Goal: Task Accomplishment & Management: Manage account settings

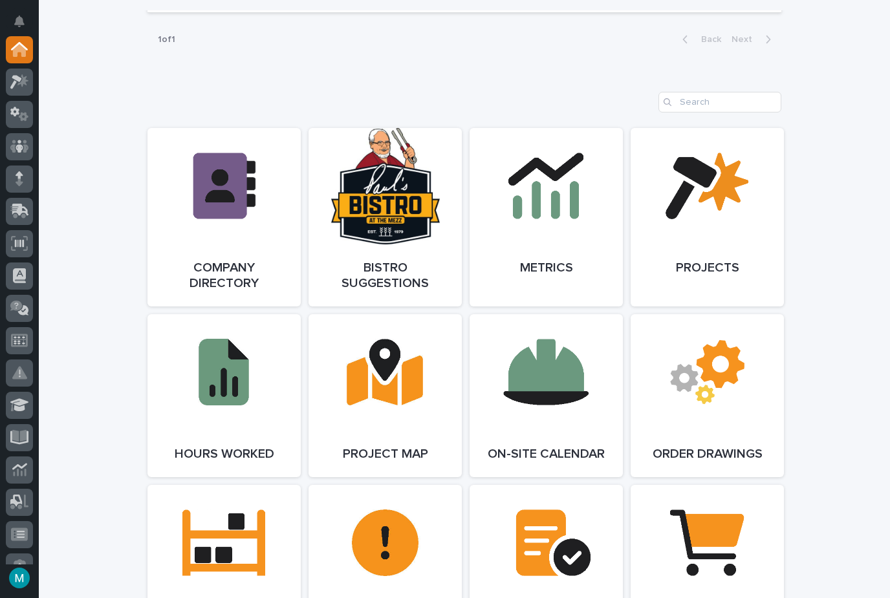
scroll to position [957, 0]
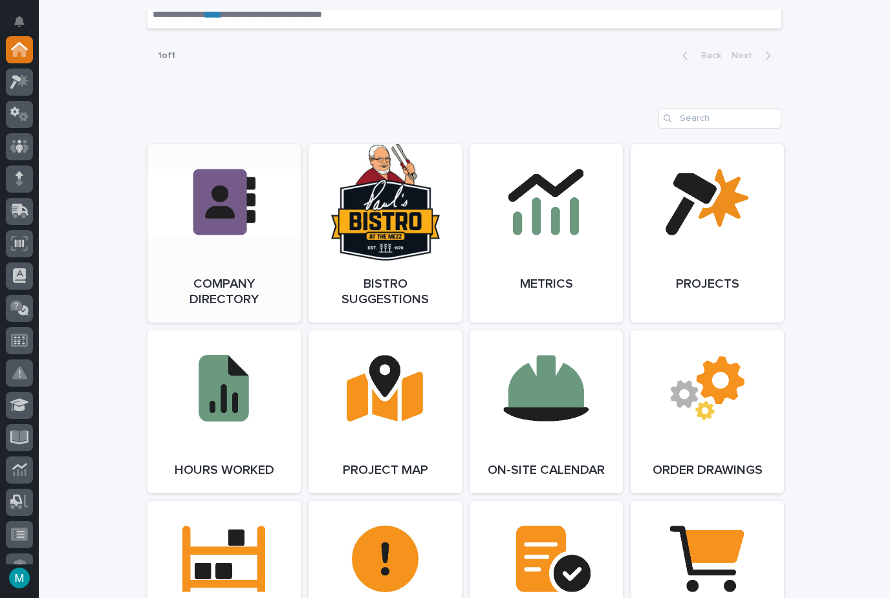
click at [215, 275] on link "Open Link" at bounding box center [223, 233] width 153 height 178
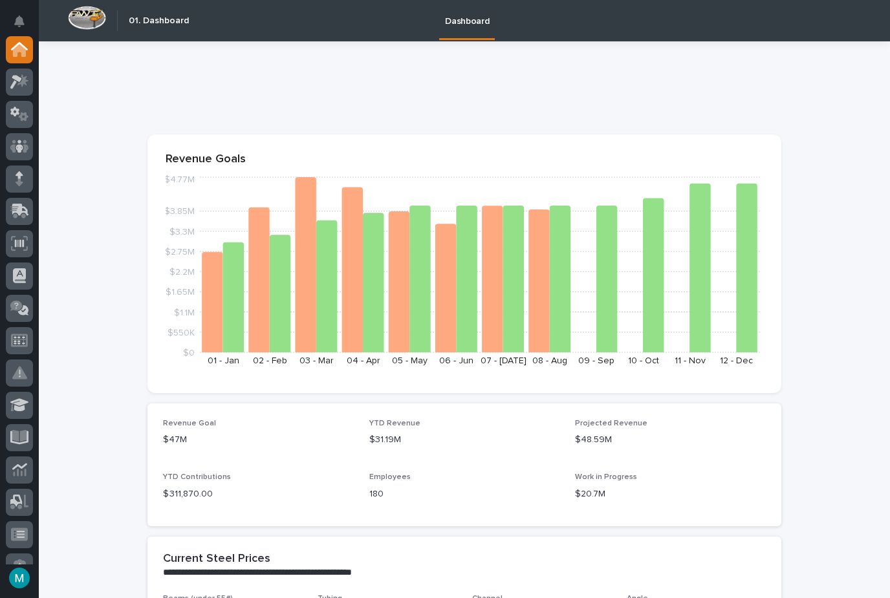
scroll to position [0, 0]
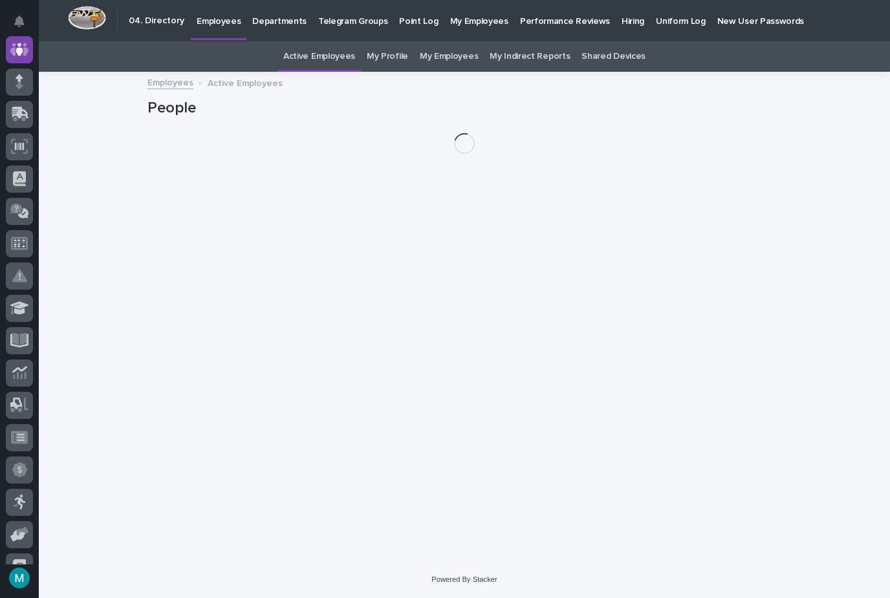
scroll to position [41, 0]
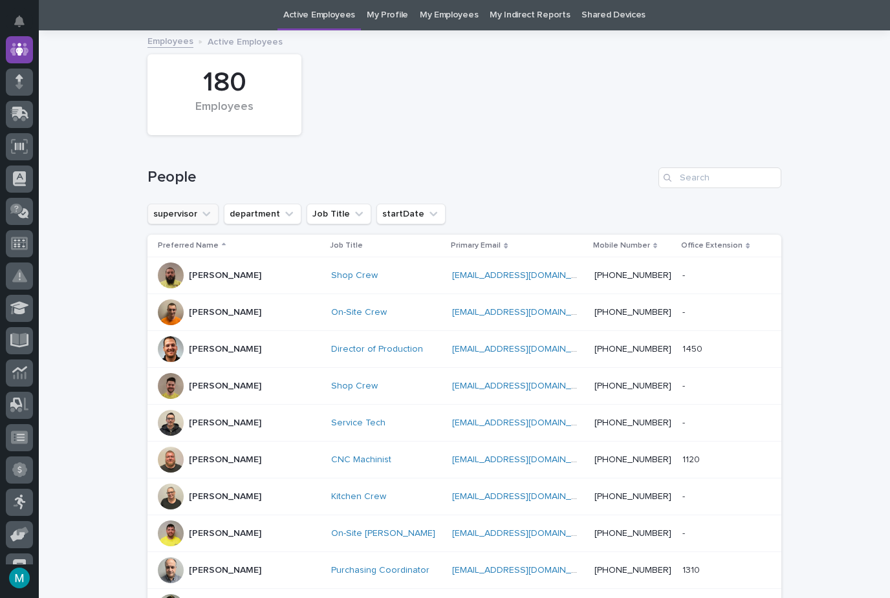
click at [193, 220] on button "supervisor" at bounding box center [182, 214] width 71 height 21
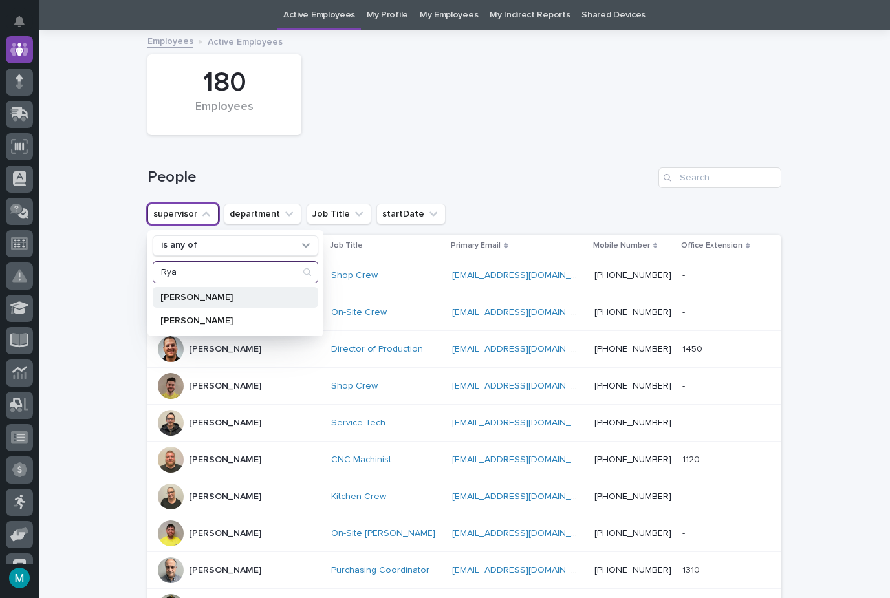
type input "Rya"
click at [204, 293] on p "[PERSON_NAME]" at bounding box center [228, 297] width 137 height 9
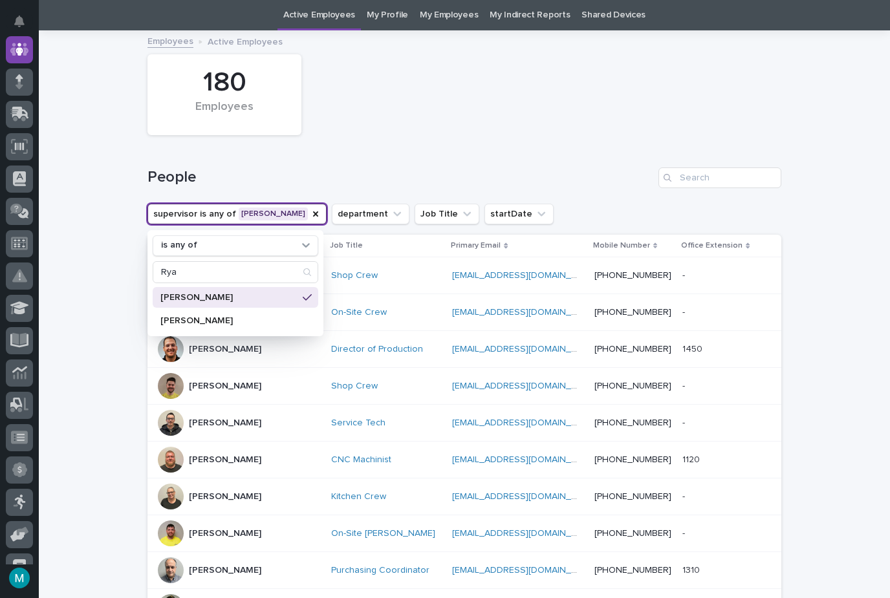
click at [204, 293] on p "[PERSON_NAME]" at bounding box center [228, 297] width 137 height 9
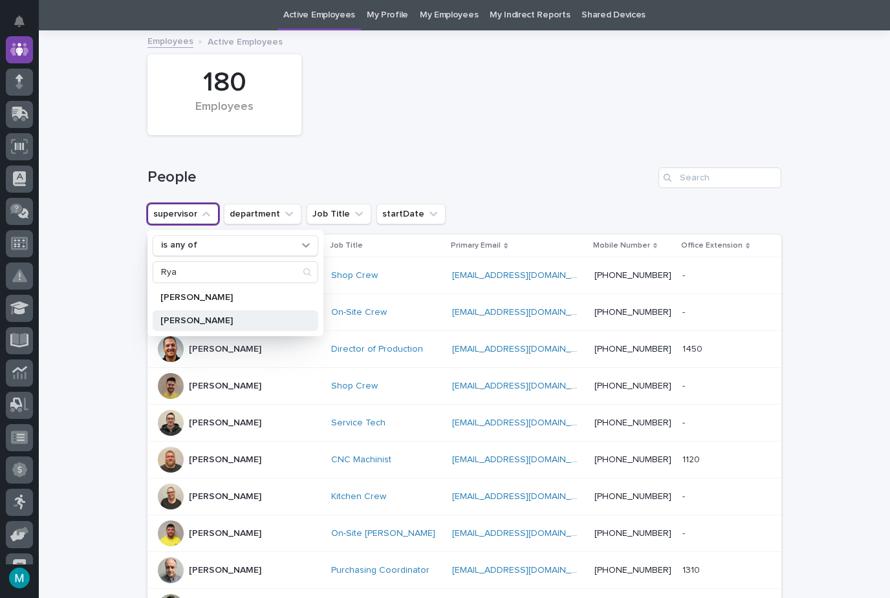
click at [204, 316] on p "[PERSON_NAME]" at bounding box center [228, 320] width 137 height 9
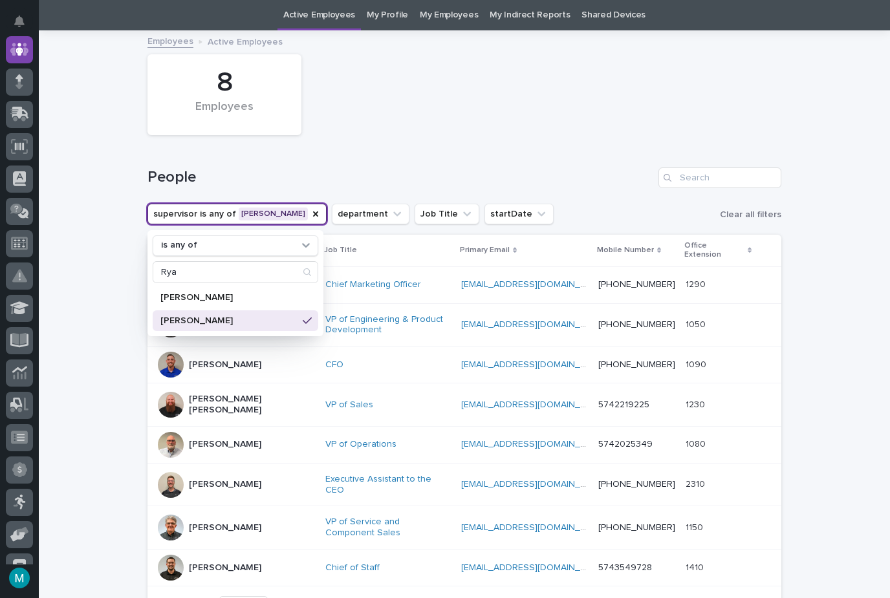
click at [113, 376] on div "Loading... Saving… Loading... Saving… 8 Employees People supervisor is any of […" at bounding box center [464, 364] width 851 height 665
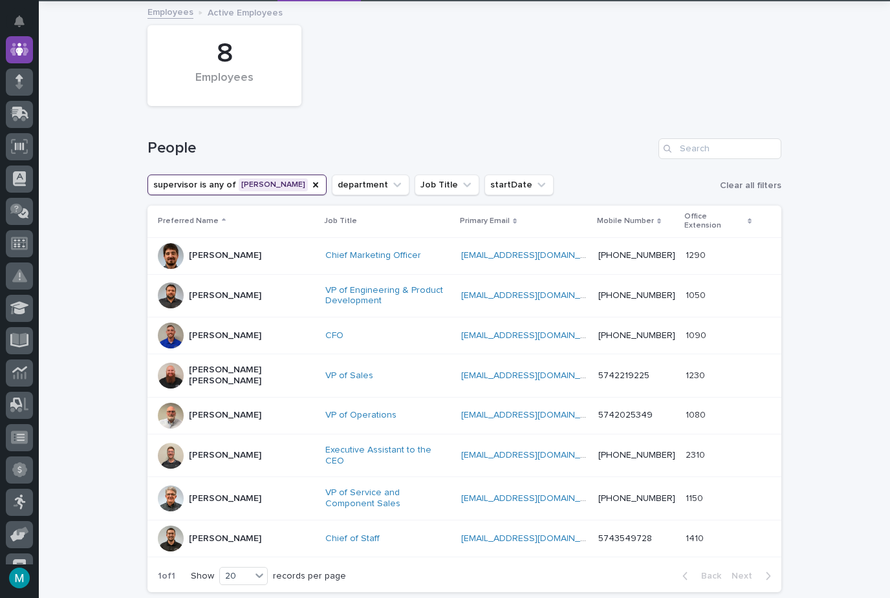
scroll to position [70, 0]
click at [170, 443] on div at bounding box center [171, 456] width 26 height 26
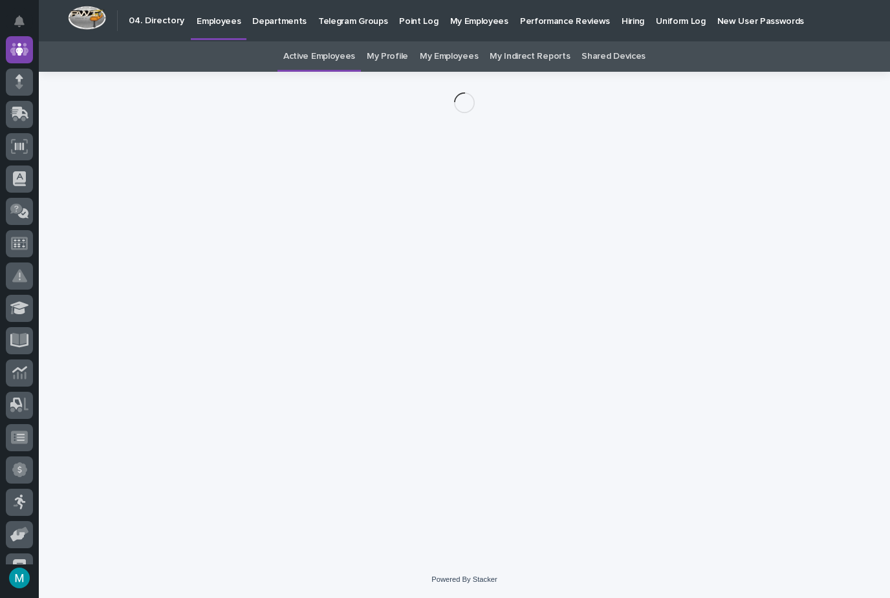
scroll to position [41, 0]
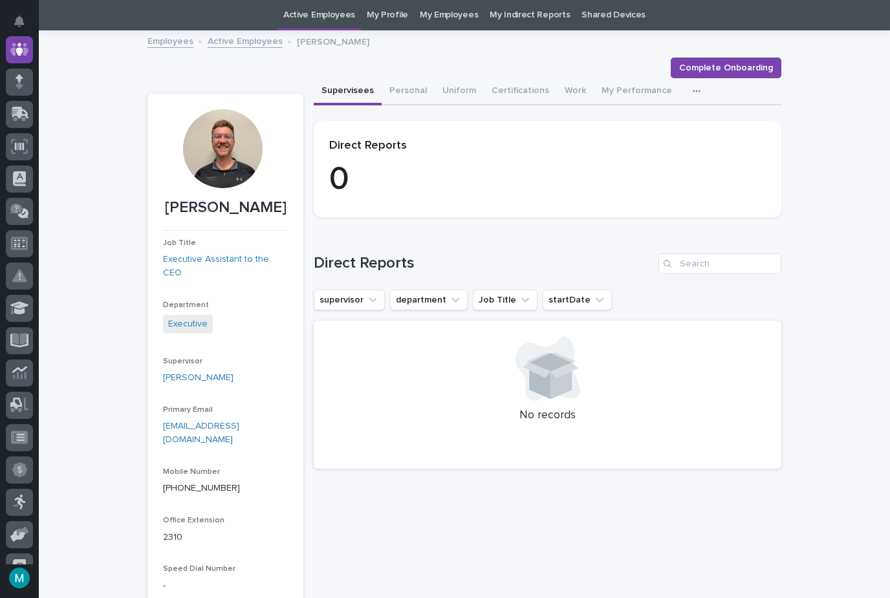
click at [220, 144] on div at bounding box center [222, 148] width 79 height 79
click at [407, 91] on button "Personal" at bounding box center [408, 91] width 53 height 27
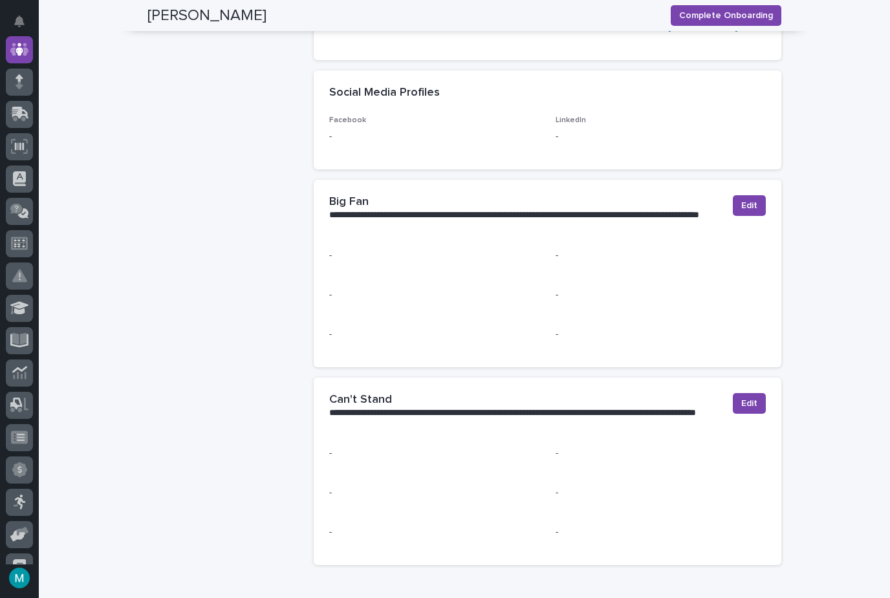
scroll to position [792, 0]
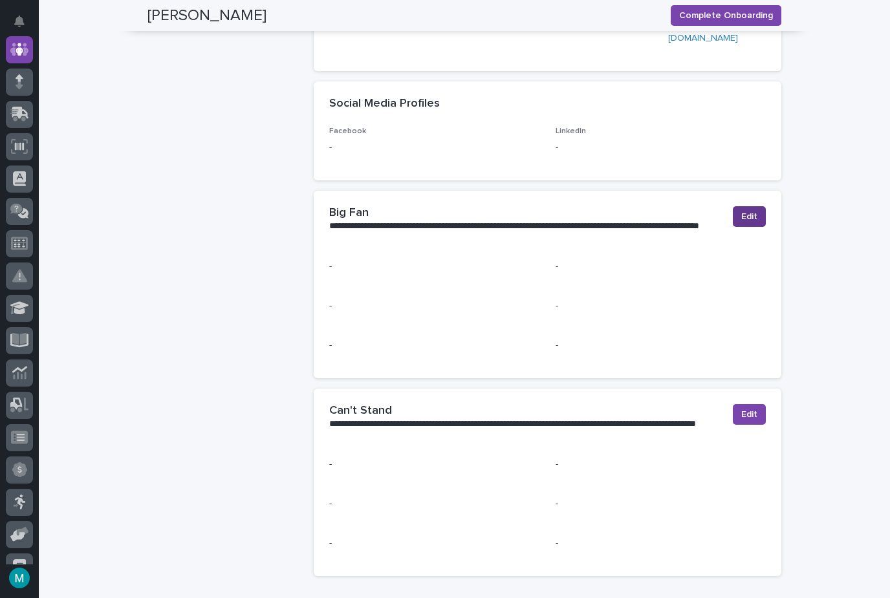
click at [744, 211] on span "Edit" at bounding box center [749, 216] width 16 height 13
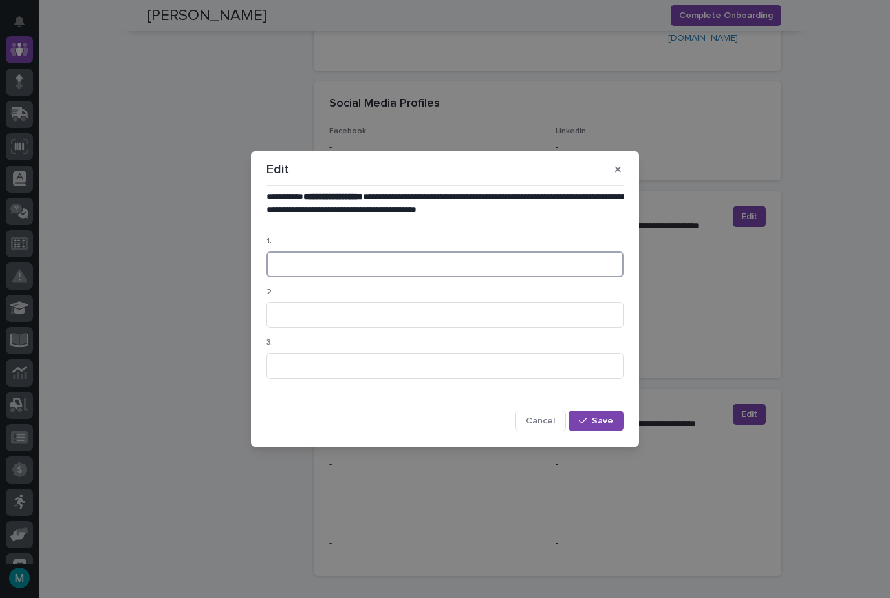
click at [307, 266] on input at bounding box center [444, 265] width 357 height 26
click at [618, 175] on button "button" at bounding box center [617, 169] width 21 height 21
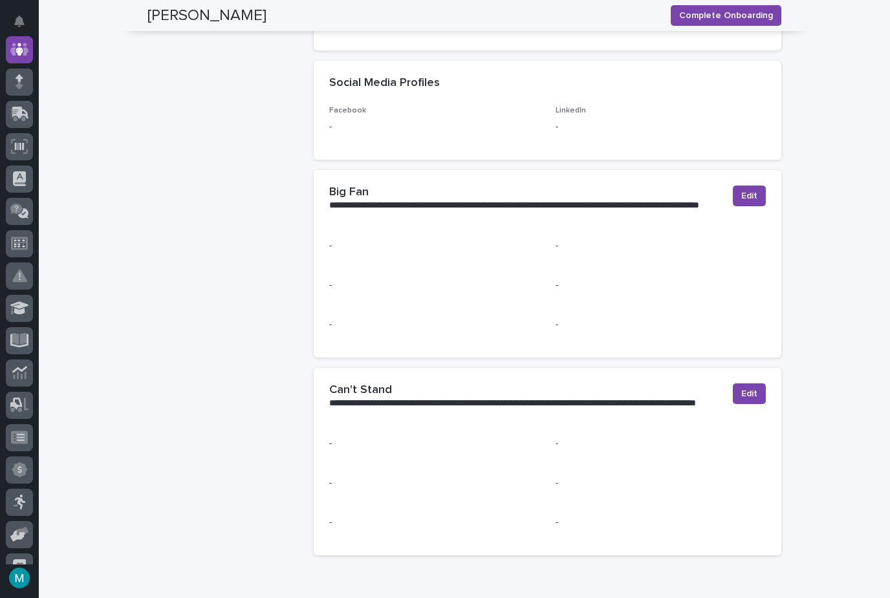
scroll to position [825, 0]
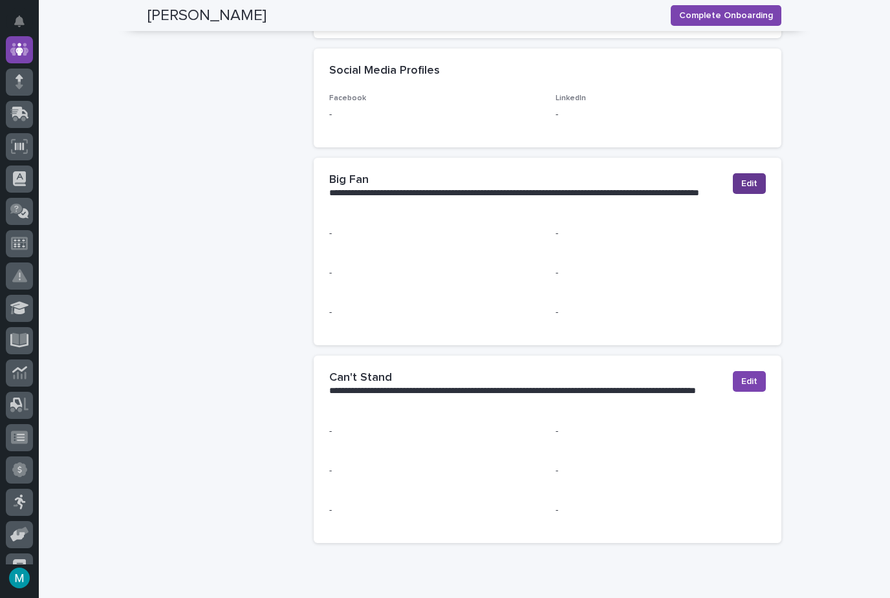
click at [749, 178] on span "Edit" at bounding box center [749, 183] width 16 height 13
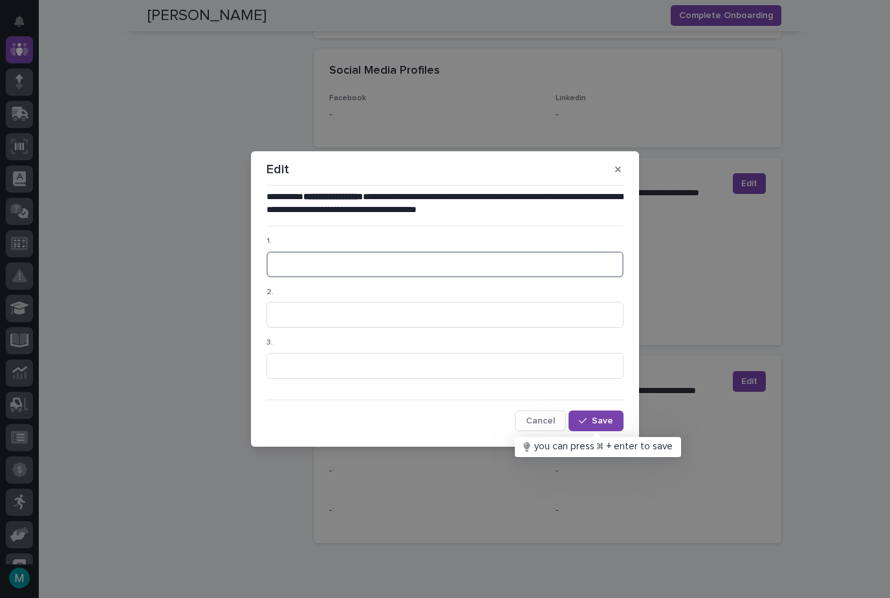
click at [319, 257] on input at bounding box center [444, 265] width 357 height 26
click at [296, 266] on input "Any form of coffee" at bounding box center [444, 265] width 357 height 26
click at [300, 265] on input "Any form of coffee" at bounding box center [444, 265] width 357 height 26
click at [300, 264] on input "Any form of coffee" at bounding box center [444, 265] width 357 height 26
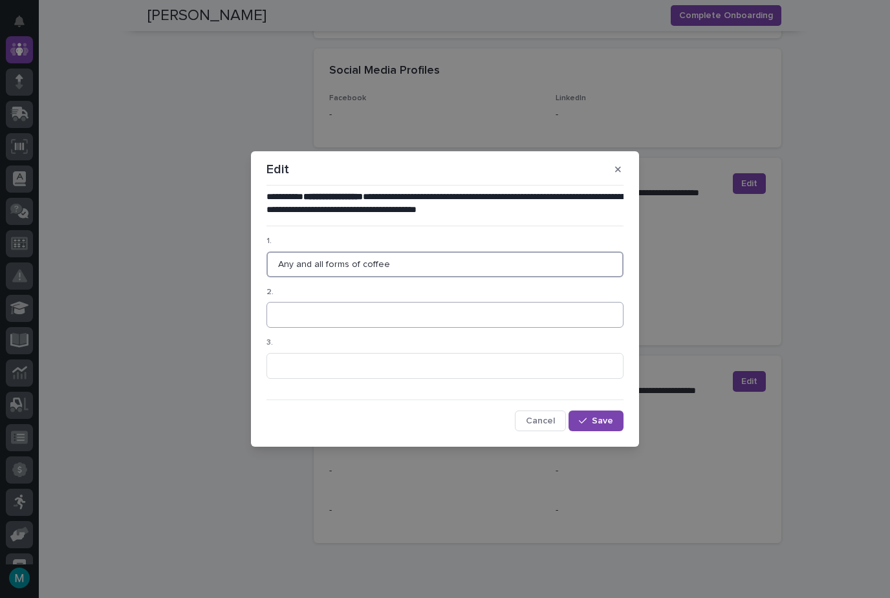
type input "Any and all forms of coffee"
click at [288, 314] on input at bounding box center [444, 315] width 357 height 26
click at [297, 365] on input at bounding box center [444, 366] width 357 height 26
click at [356, 312] on input "My son’s baby photos" at bounding box center [444, 315] width 357 height 26
click at [356, 315] on input "My son’s baby photos" at bounding box center [444, 315] width 357 height 26
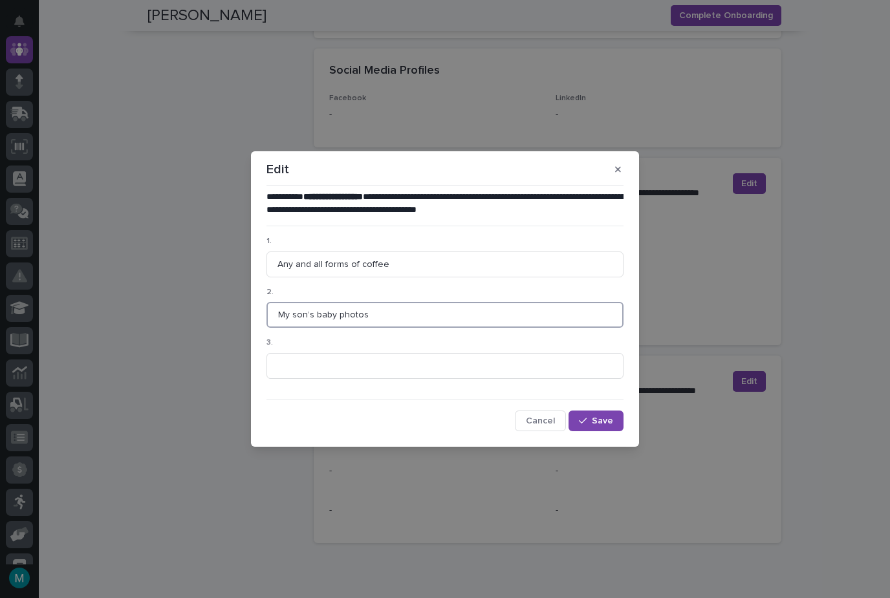
click at [356, 315] on input "My son’s baby photos" at bounding box center [444, 315] width 357 height 26
click at [371, 317] on input "My wife [PERSON_NAME] and son [PERSON_NAME])" at bounding box center [444, 315] width 357 height 26
click at [311, 312] on input "My wife [PERSON_NAME] and son ([PERSON_NAME])" at bounding box center [444, 315] width 357 height 26
type input "My wife ([PERSON_NAME] and son ([PERSON_NAME])"
click at [356, 315] on input "My wife ([PERSON_NAME] and son ([PERSON_NAME])" at bounding box center [444, 315] width 357 height 26
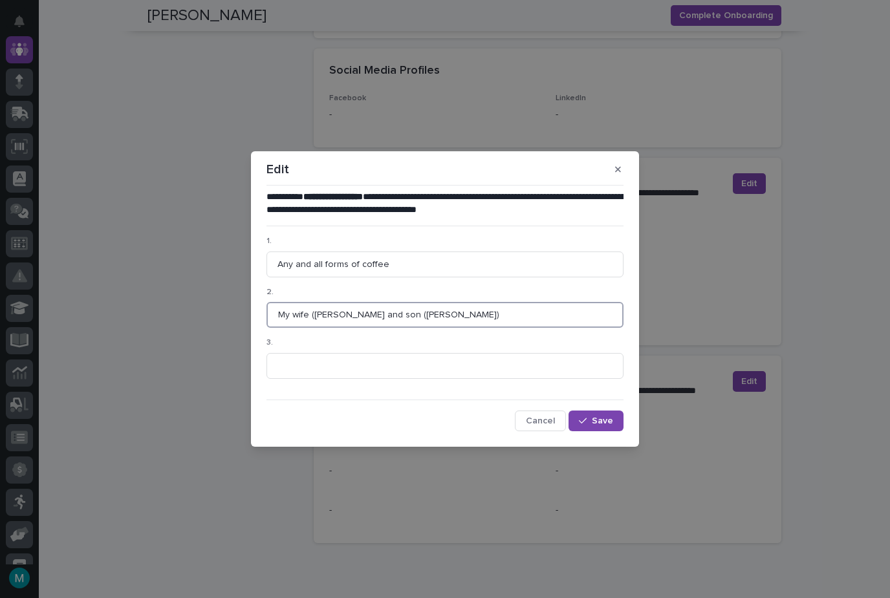
click at [356, 315] on input "My wife ([PERSON_NAME] and son ([PERSON_NAME])" at bounding box center [444, 315] width 357 height 26
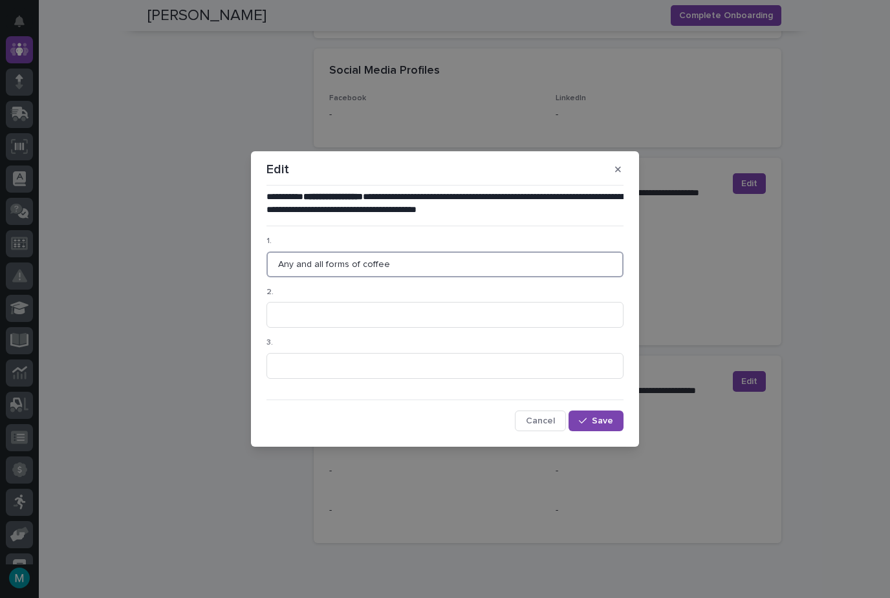
click at [339, 264] on input "Any and all forms of coffee" at bounding box center [444, 265] width 357 height 26
click at [338, 265] on input "Any and all forms of coffee" at bounding box center [444, 265] width 357 height 26
click at [0, 0] on html "My Settings Log Out " 04. Directory " was added to your account Open 04. Direct…" at bounding box center [445, 299] width 890 height 598
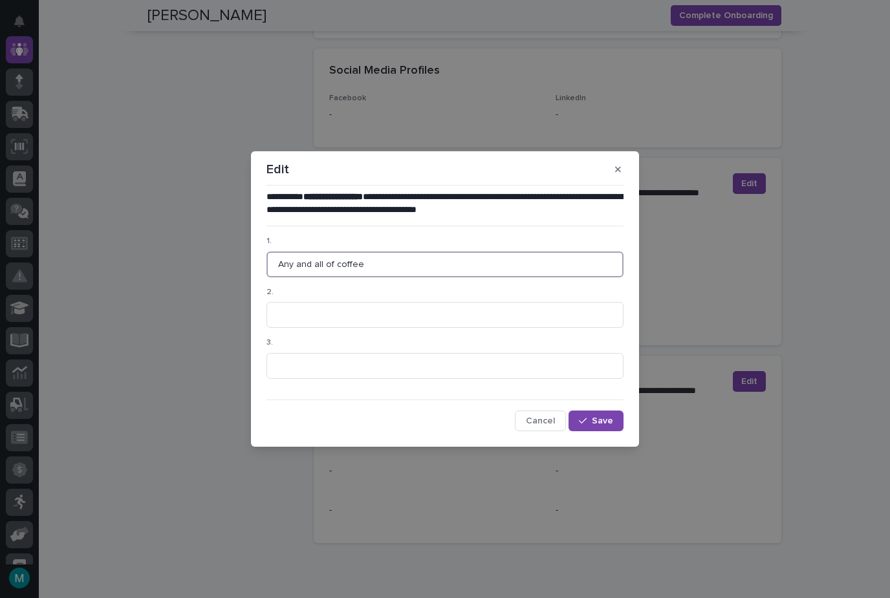
click at [324, 259] on input "Any and all of coffee" at bounding box center [444, 265] width 357 height 26
click at [329, 263] on input "Any and all of coffee" at bounding box center [444, 265] width 357 height 26
click at [327, 267] on input "Any and all of coffee" at bounding box center [444, 265] width 357 height 26
click at [334, 264] on input "Any and all of coffee" at bounding box center [444, 265] width 357 height 26
click at [307, 266] on input "Any and all coffee" at bounding box center [444, 265] width 357 height 26
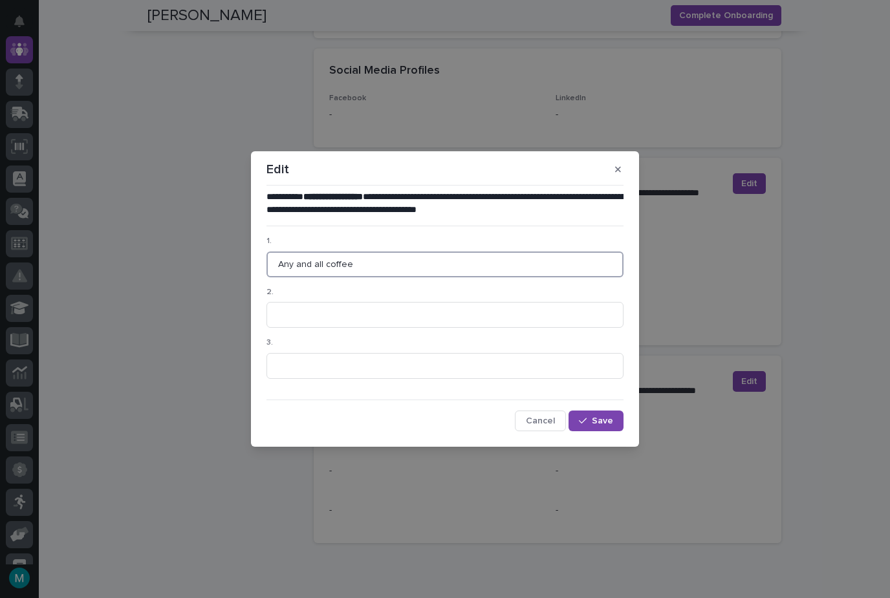
click at [303, 266] on input "Any and all coffee" at bounding box center [444, 265] width 357 height 26
click at [303, 265] on input "Any and all coffee" at bounding box center [444, 265] width 357 height 26
click at [356, 267] on input "Any / all coffee" at bounding box center [444, 265] width 357 height 26
type input "Any / all coffee"
click at [275, 312] on input at bounding box center [444, 315] width 357 height 26
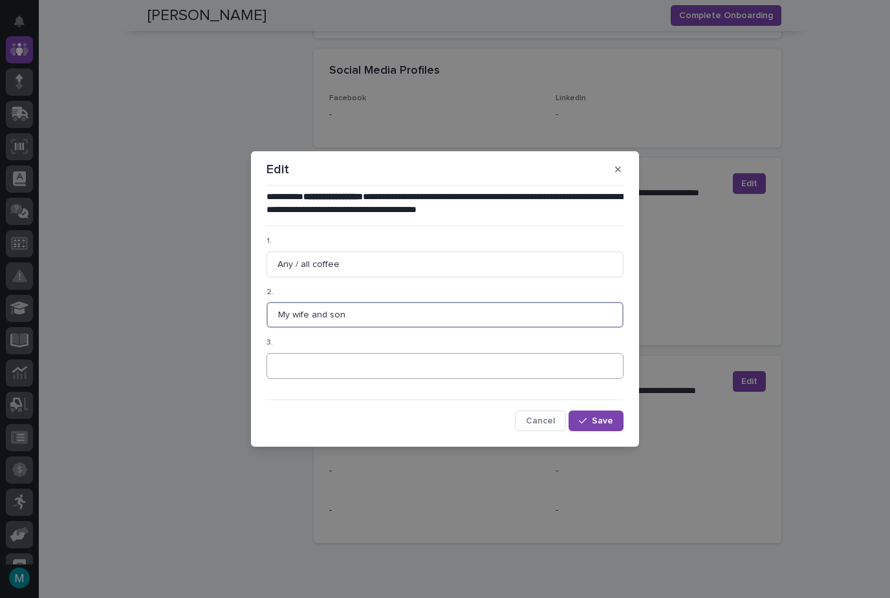
type input "My wife and son"
click at [290, 363] on input at bounding box center [444, 366] width 357 height 26
click at [315, 365] on input "Hiking stunning trails" at bounding box center [444, 366] width 357 height 26
click at [351, 364] on input "Hiking stunning trails" at bounding box center [444, 366] width 357 height 26
drag, startPoint x: 378, startPoint y: 365, endPoint x: 264, endPoint y: 369, distance: 114.5
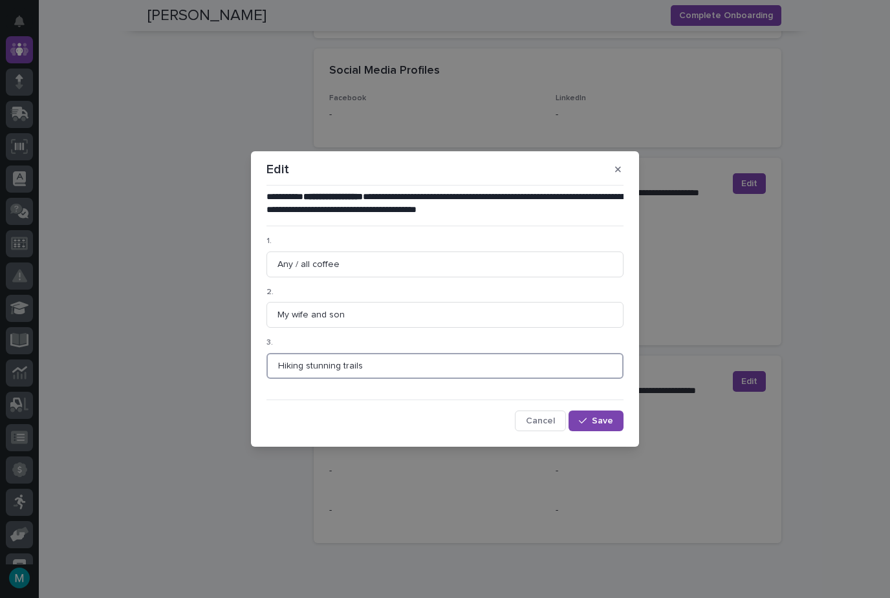
click at [264, 369] on div "**********" at bounding box center [444, 311] width 363 height 246
type input "H"
type input "B"
type input "Hiking & Biking"
click at [318, 312] on input "My wife and son" at bounding box center [444, 315] width 357 height 26
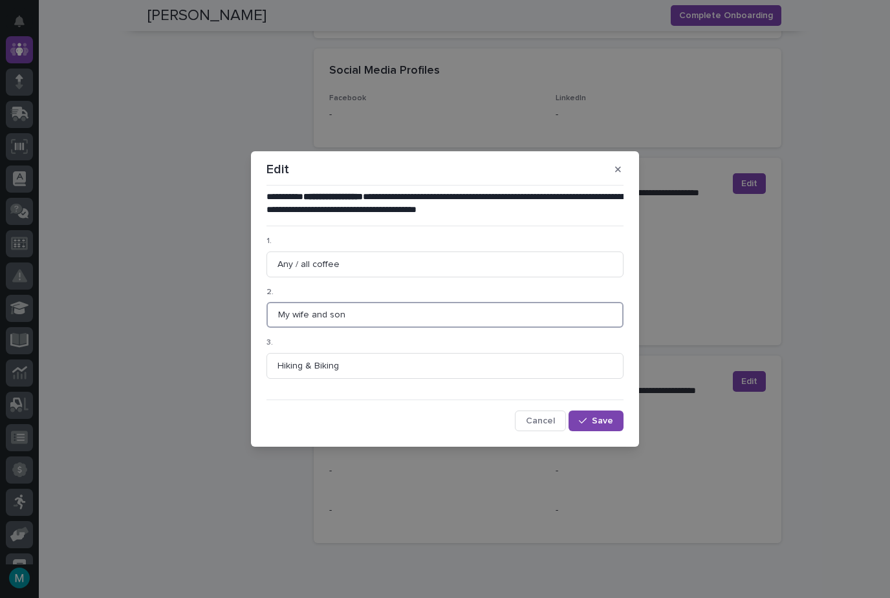
click at [318, 315] on input "My wife and son" at bounding box center [444, 315] width 357 height 26
type input "My wife & son"
click at [358, 365] on input "Hiking & Biking" at bounding box center [444, 366] width 357 height 26
click at [594, 422] on span "Save" at bounding box center [602, 420] width 21 height 9
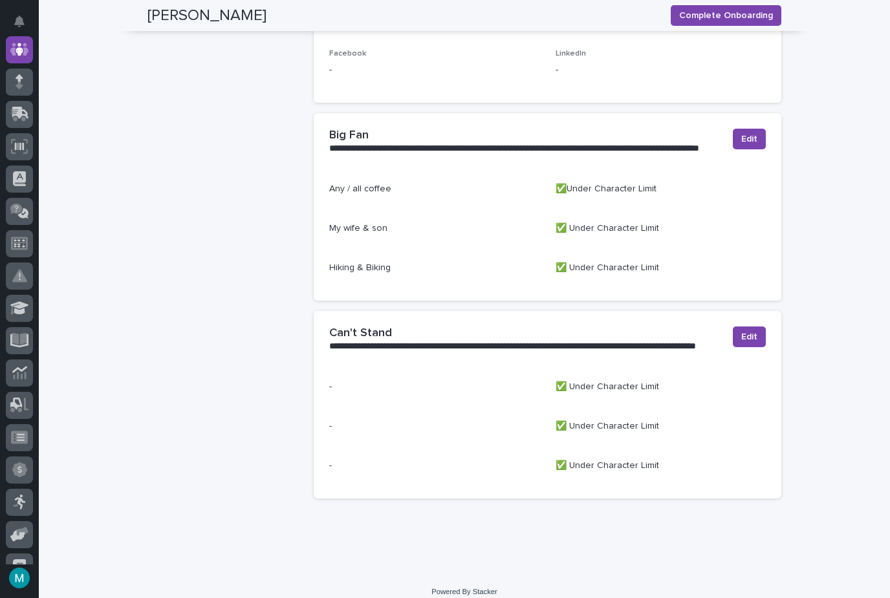
scroll to position [869, 0]
click at [751, 331] on span "Edit" at bounding box center [749, 337] width 16 height 13
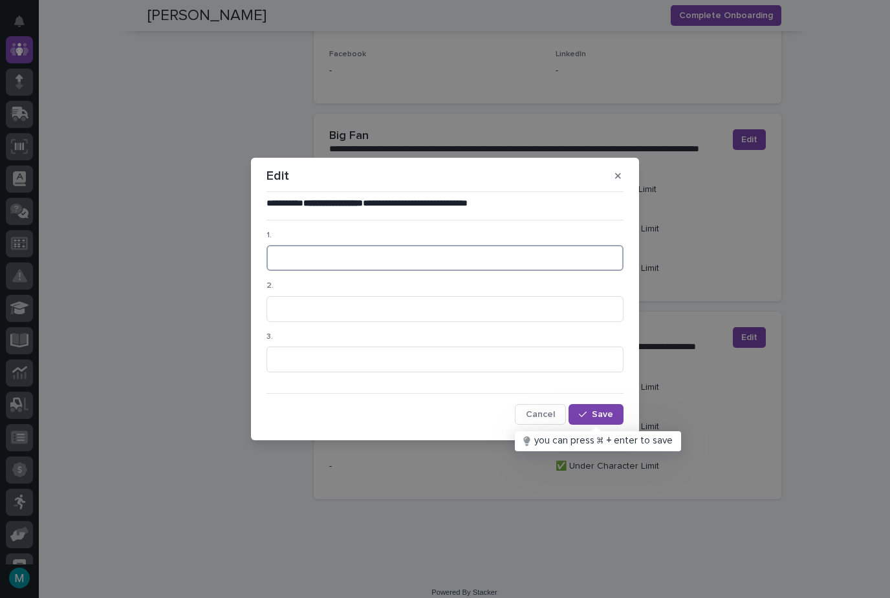
click at [363, 259] on input at bounding box center [444, 258] width 357 height 26
click at [308, 315] on input at bounding box center [444, 309] width 357 height 26
click at [309, 258] on input "Mayonaise" at bounding box center [444, 258] width 357 height 26
click at [297, 258] on input "Mayonaise" at bounding box center [444, 258] width 357 height 26
type input "Mayonnaise"
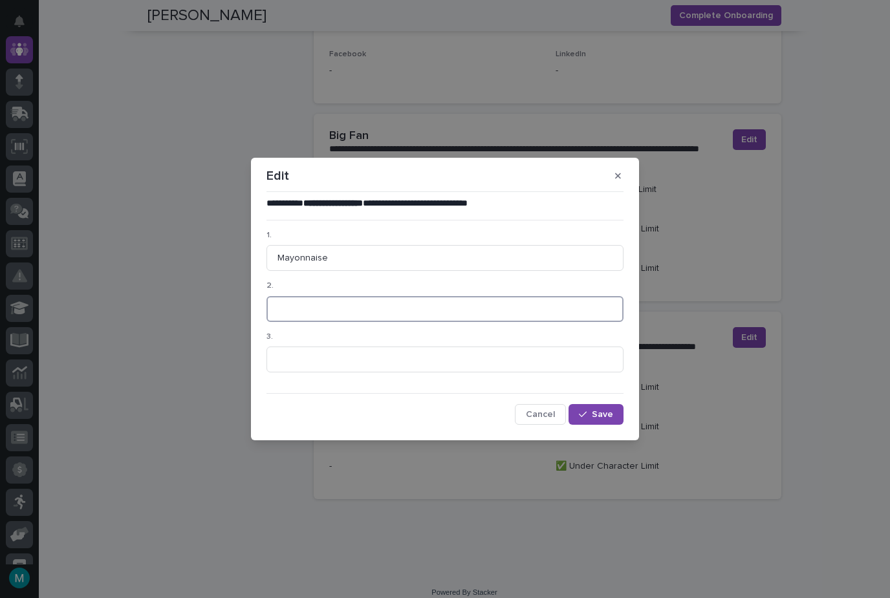
click at [305, 314] on input at bounding box center [444, 309] width 357 height 26
type input "Running"
click at [312, 360] on input at bounding box center [444, 360] width 357 height 26
drag, startPoint x: 380, startPoint y: 182, endPoint x: 449, endPoint y: 176, distance: 69.5
click at [449, 176] on div "Edit" at bounding box center [444, 176] width 357 height 21
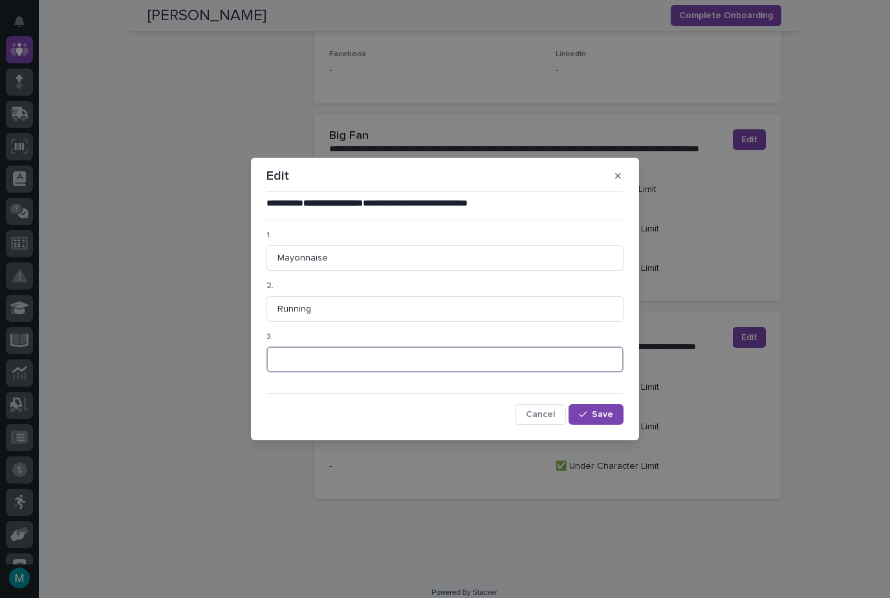
click at [308, 363] on input at bounding box center [444, 360] width 357 height 26
type input "S"
type input "I"
click at [295, 256] on input "Mayonnaise" at bounding box center [444, 258] width 357 height 26
click at [295, 258] on input "Mayonnaise" at bounding box center [444, 258] width 357 height 26
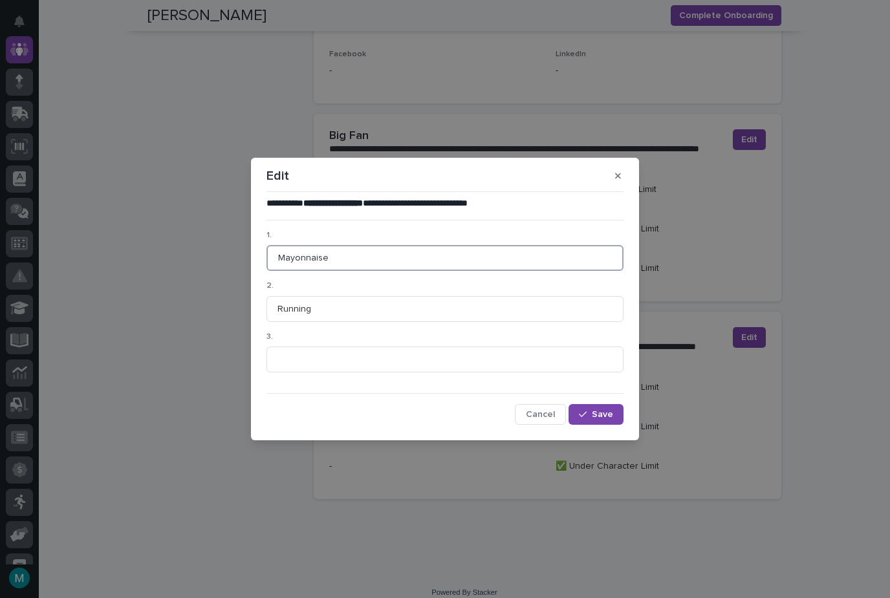
click at [283, 253] on input "Mayonnaise" at bounding box center [444, 258] width 357 height 26
drag, startPoint x: 339, startPoint y: 255, endPoint x: 263, endPoint y: 254, distance: 76.3
click at [263, 254] on div "**********" at bounding box center [444, 311] width 363 height 234
paste input "Mayonnaise"
type input "Mayonnaise"
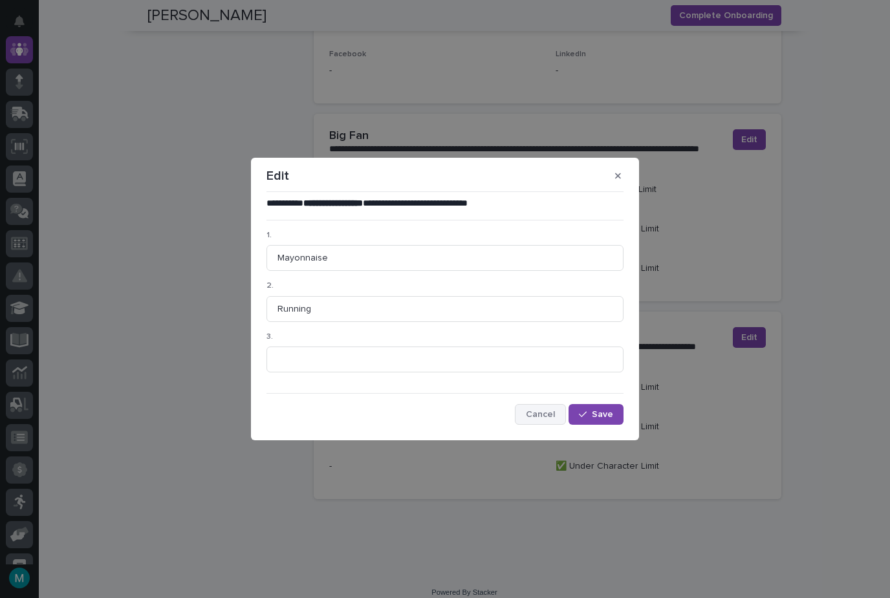
click at [550, 413] on span "Cancel" at bounding box center [540, 414] width 29 height 9
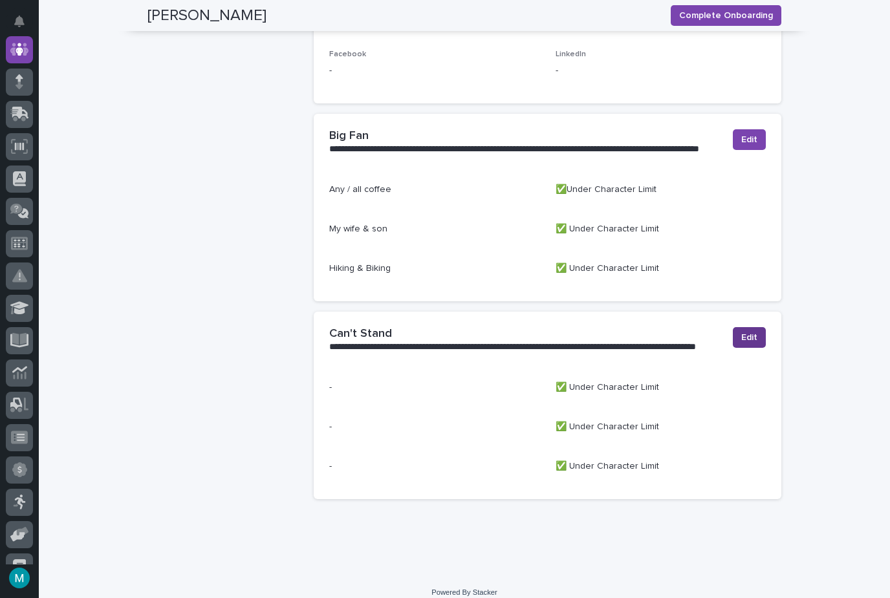
click at [755, 331] on span "Edit" at bounding box center [749, 337] width 16 height 13
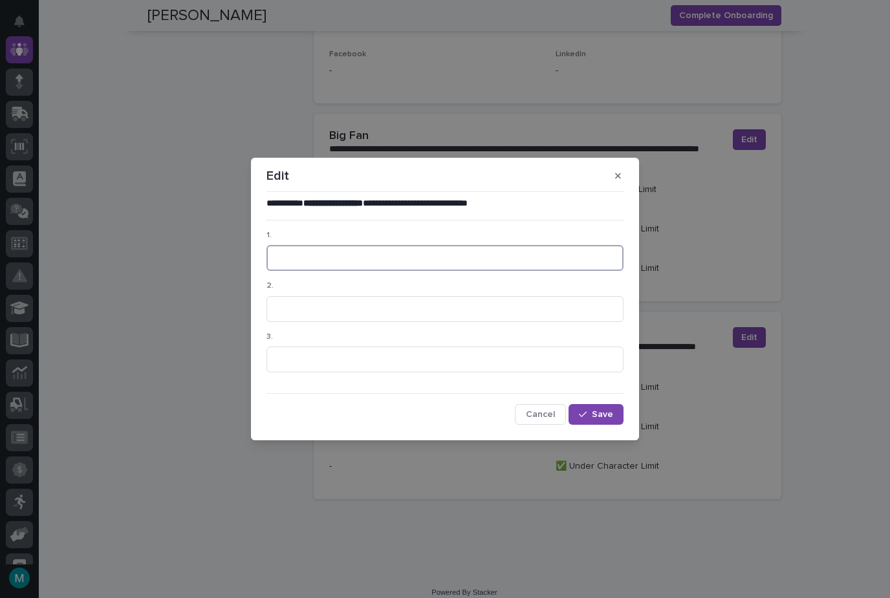
click at [383, 252] on input at bounding box center [444, 258] width 357 height 26
paste input "Mayonnaise"
type input "Mayonnaise"
click at [299, 313] on input at bounding box center [444, 309] width 357 height 26
type input "Running"
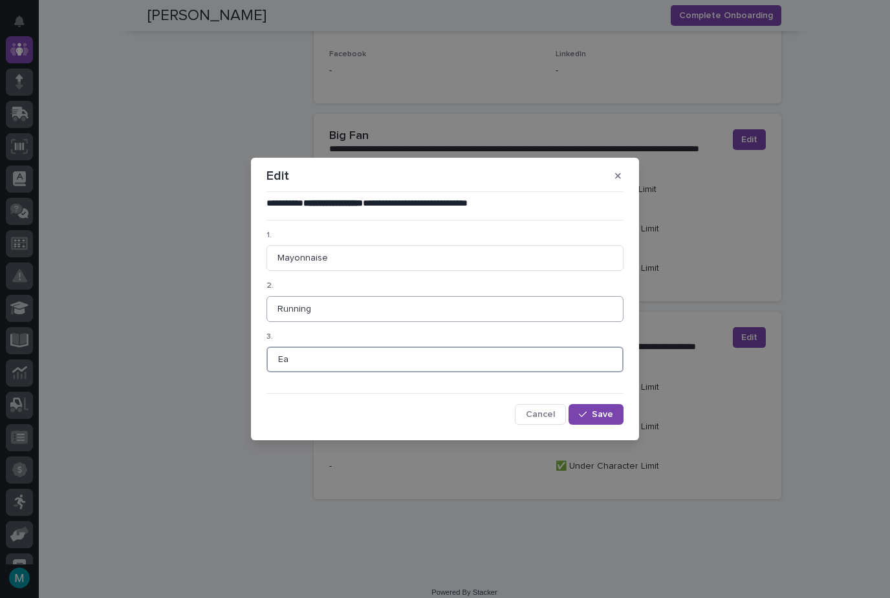
type input "E"
type input "Chain restaurants"
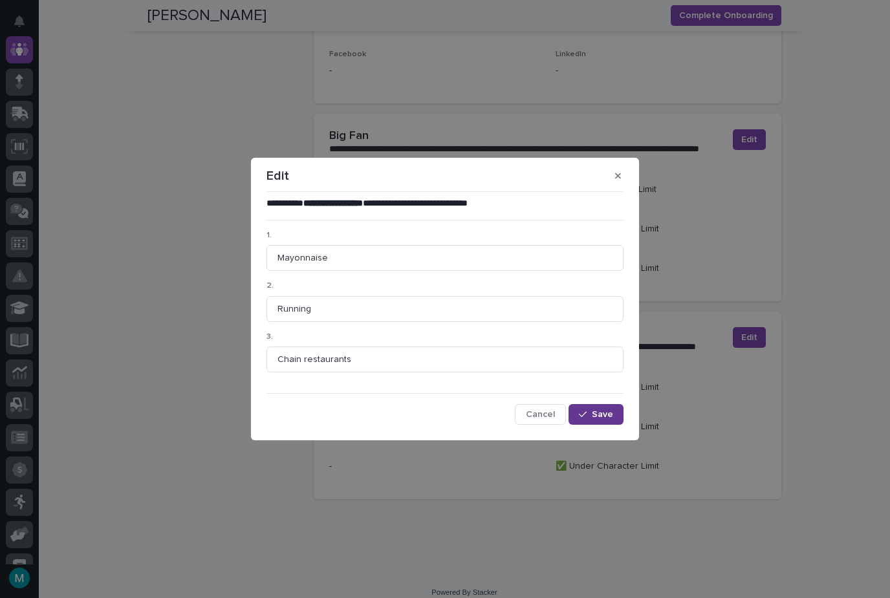
click at [592, 416] on div "button" at bounding box center [585, 414] width 13 height 9
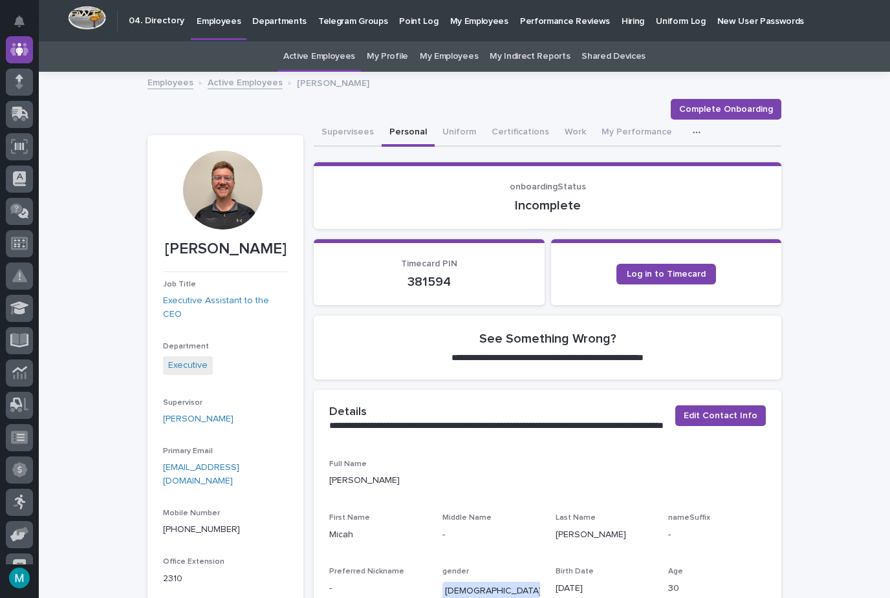
scroll to position [0, 0]
